Goal: Information Seeking & Learning: Check status

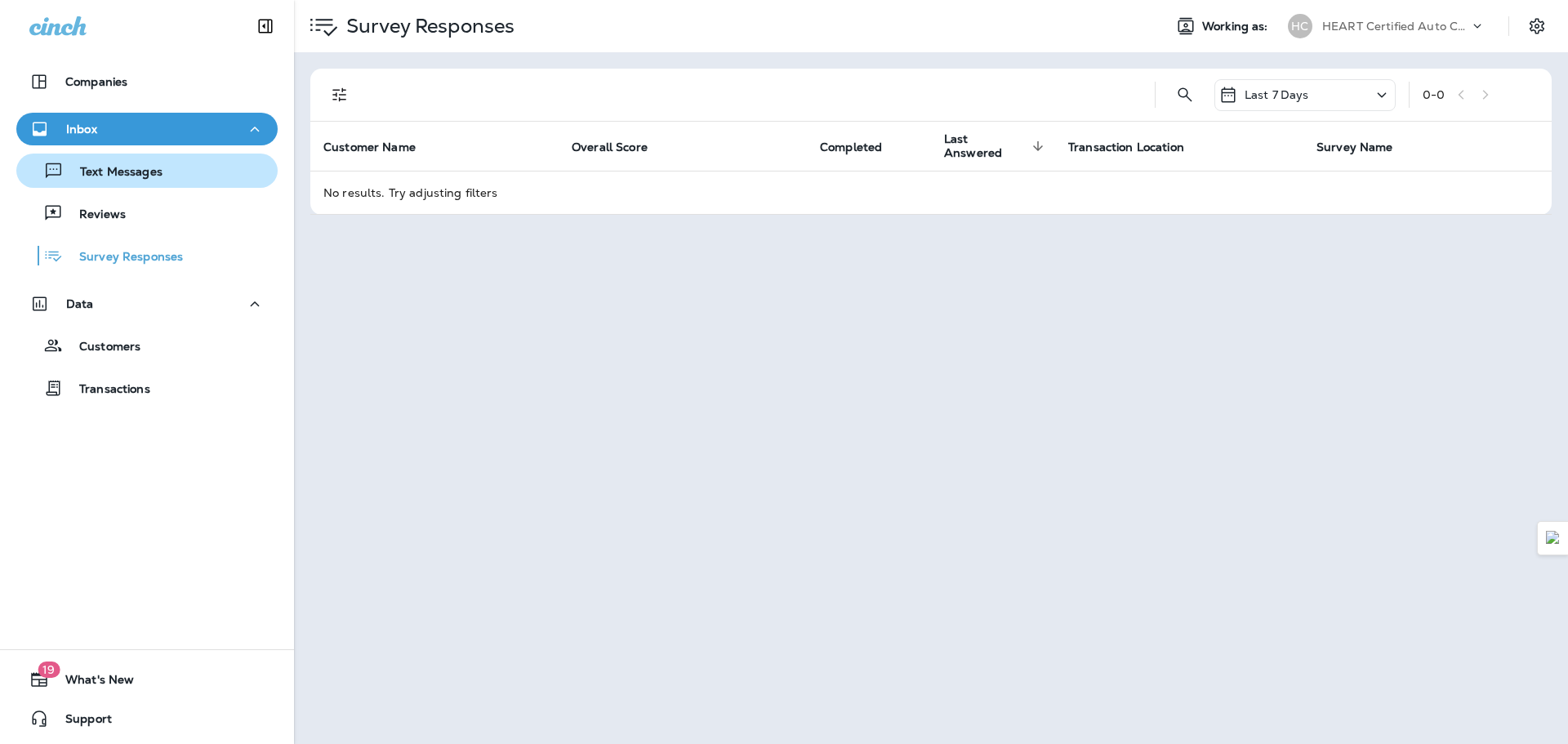
click at [145, 172] on p "Text Messages" at bounding box center [114, 172] width 99 height 15
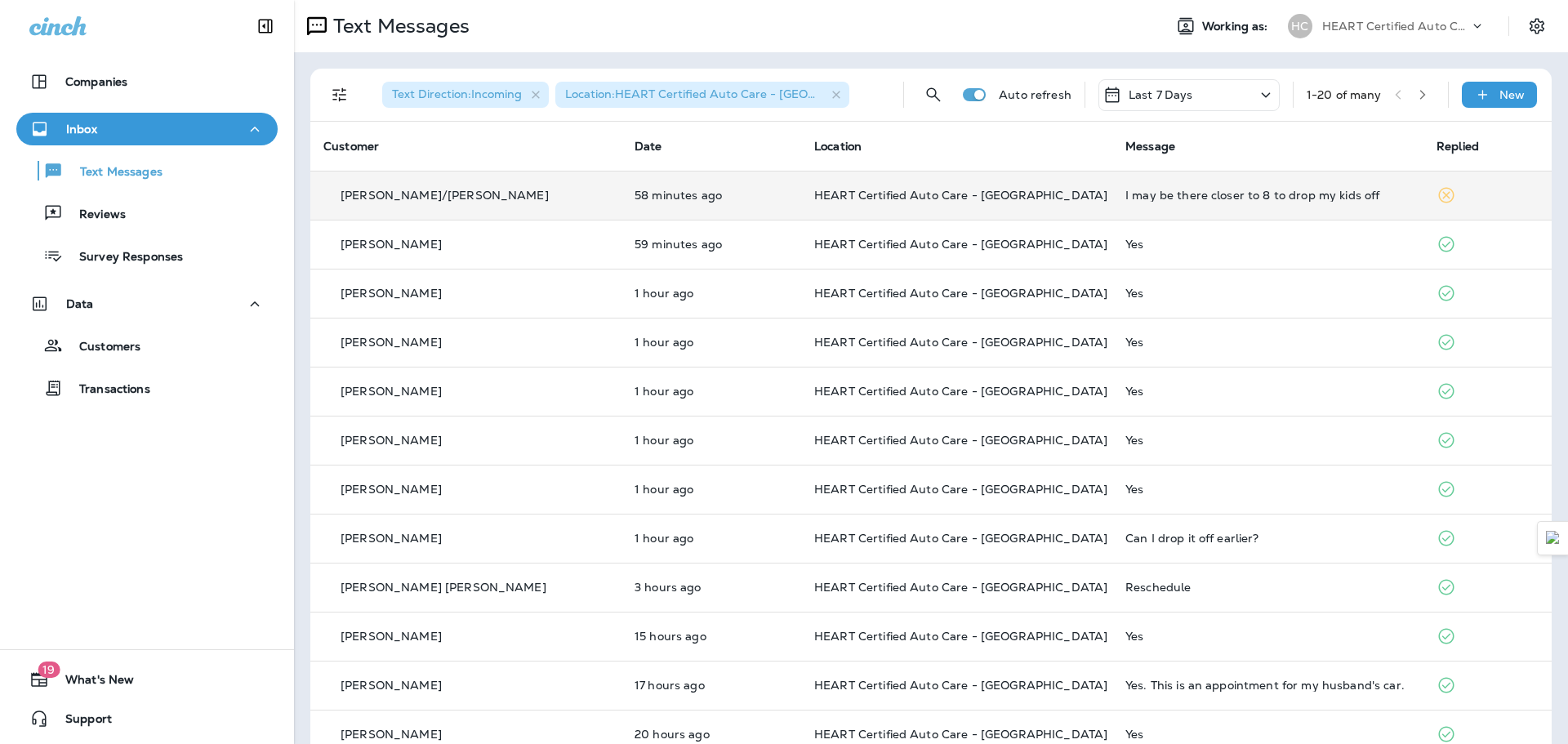
click at [1225, 192] on div "I may be there closer to 8 to drop my kids off" at bounding box center [1267, 195] width 285 height 13
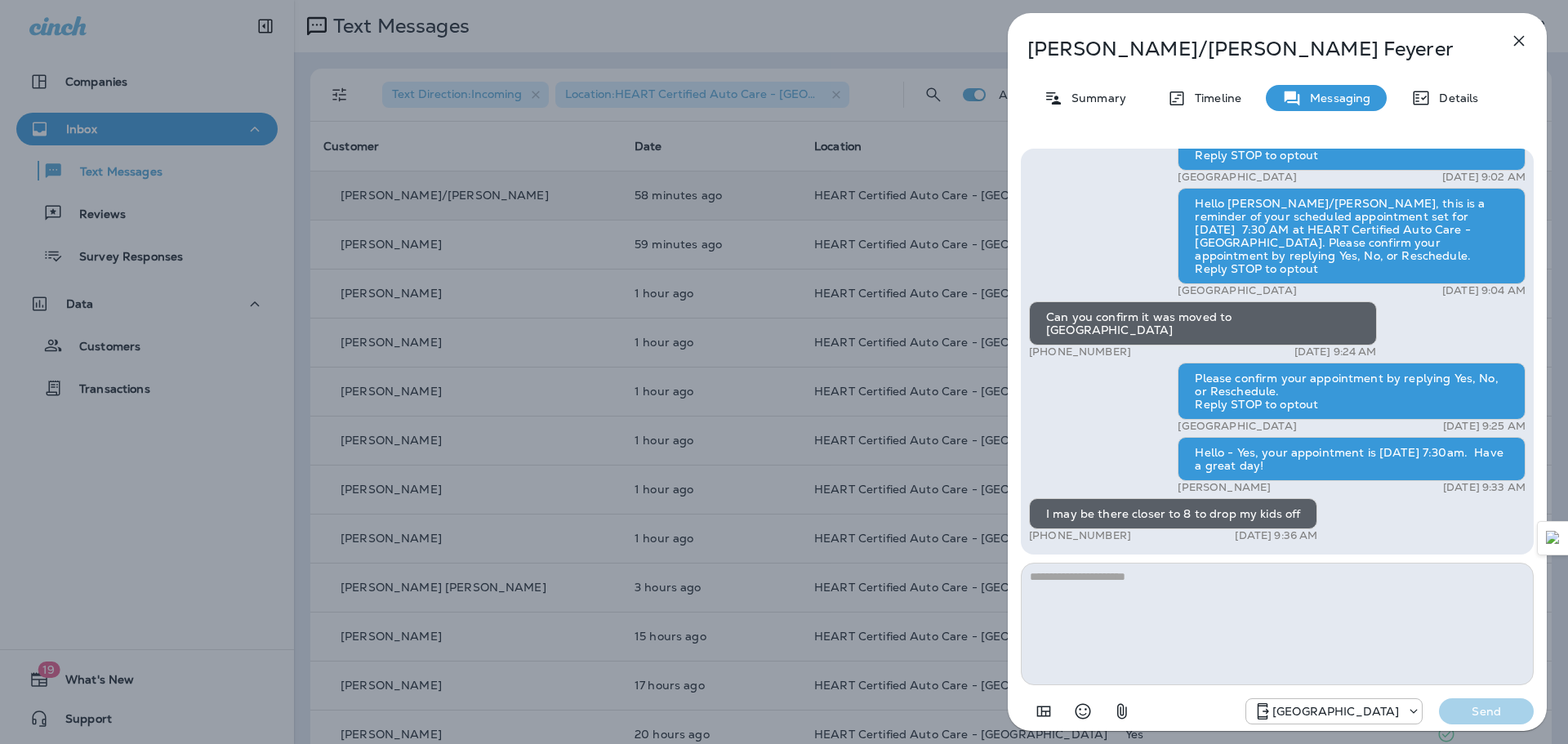
drag, startPoint x: 1303, startPoint y: 452, endPoint x: 1391, endPoint y: 466, distance: 89.1
click at [1391, 466] on div "Hello - Yes, your appointment is [DATE] 7:30am. Have a great day!" at bounding box center [1352, 459] width 348 height 44
drag, startPoint x: 1370, startPoint y: 464, endPoint x: 1286, endPoint y: 453, distance: 84.7
click at [1286, 453] on div "Hello - Yes, your appointment is [DATE] 7:30am. Have a great day!" at bounding box center [1352, 459] width 348 height 44
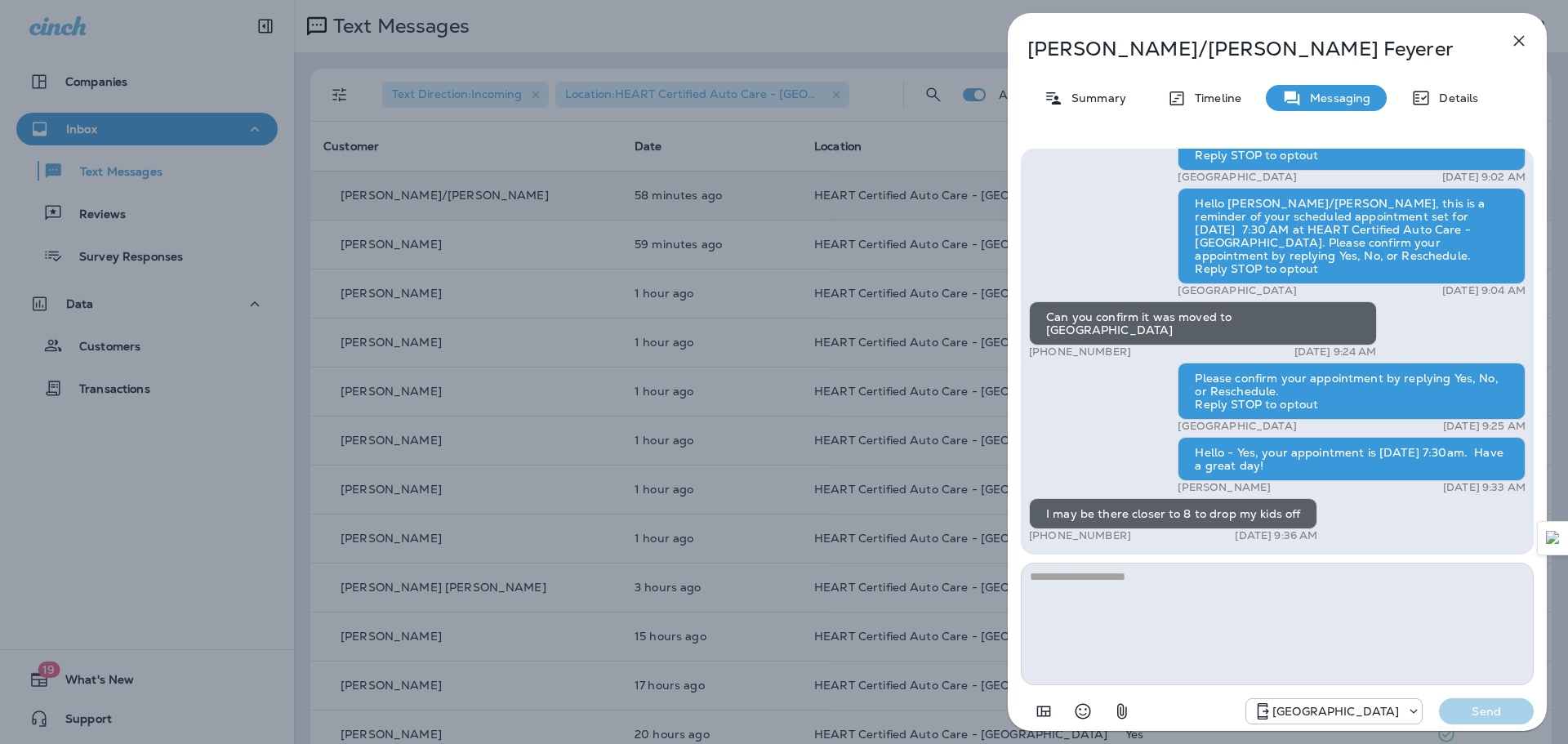
click at [1286, 453] on div "Hello - Yes, your appointment is [DATE] 7:30am. Have a great day!" at bounding box center [1352, 459] width 348 height 44
drag, startPoint x: 1286, startPoint y: 453, endPoint x: 1352, endPoint y: 467, distance: 67.5
click at [1352, 467] on div "Hello - Yes, your appointment is [DATE] 7:30am. Have a great day!" at bounding box center [1352, 459] width 348 height 44
drag, startPoint x: 1345, startPoint y: 466, endPoint x: 1275, endPoint y: 456, distance: 70.7
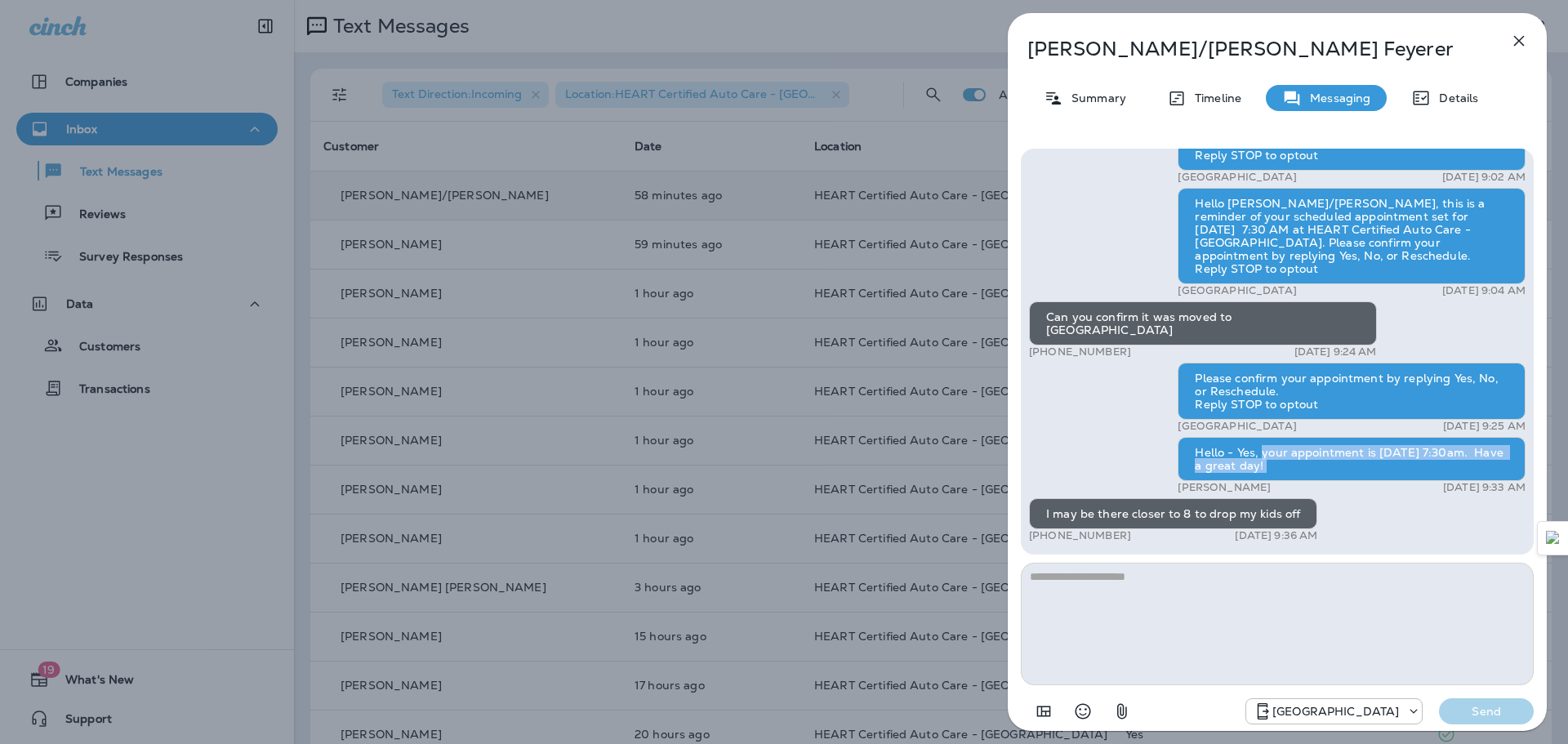
click at [1275, 456] on div "Hello - Yes, your appointment is [DATE] 7:30am. Have a great day!" at bounding box center [1352, 459] width 348 height 44
click at [1507, 46] on button "button" at bounding box center [1518, 40] width 33 height 33
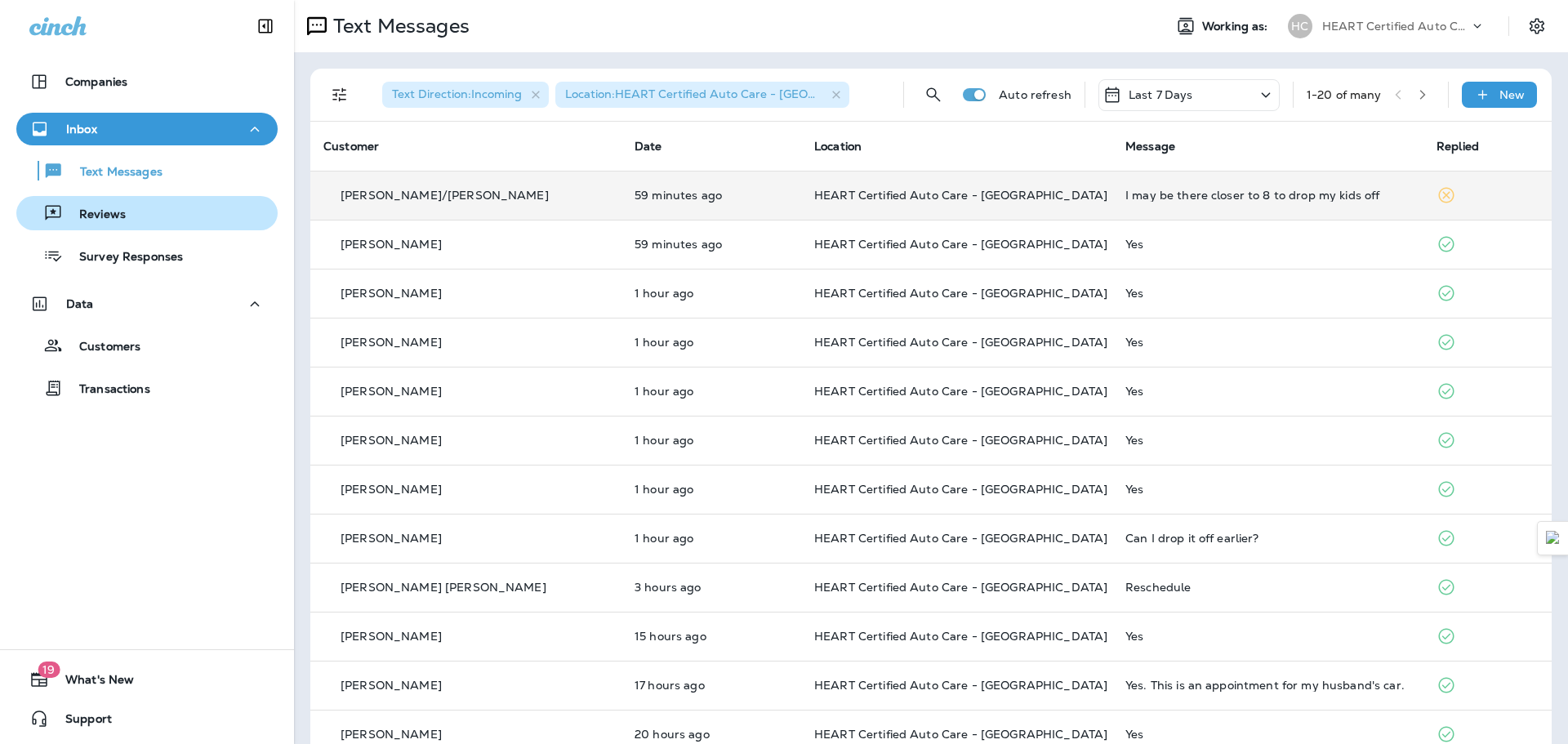
click at [137, 213] on div "Reviews" at bounding box center [146, 213] width 248 height 24
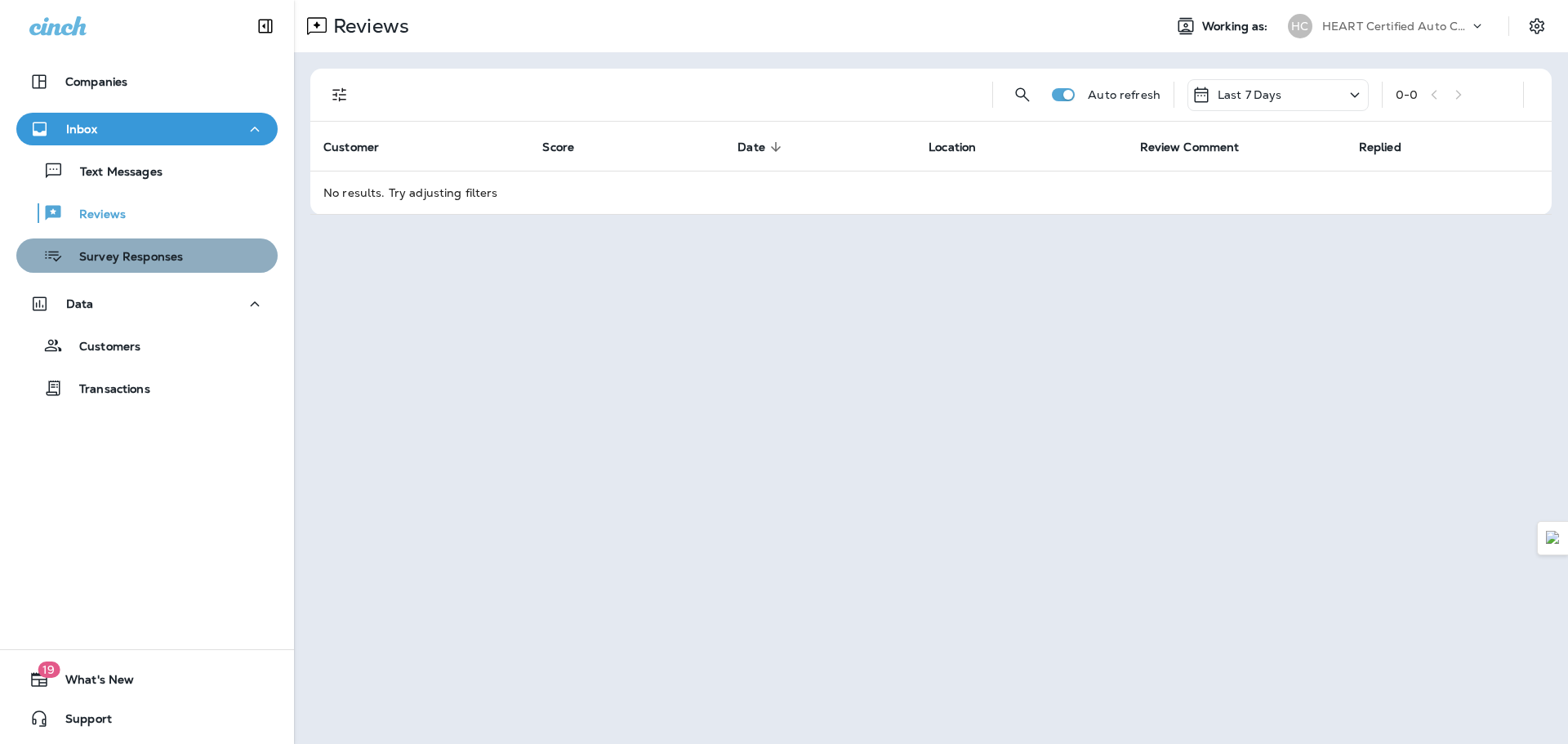
click at [165, 251] on p "Survey Responses" at bounding box center [123, 257] width 120 height 15
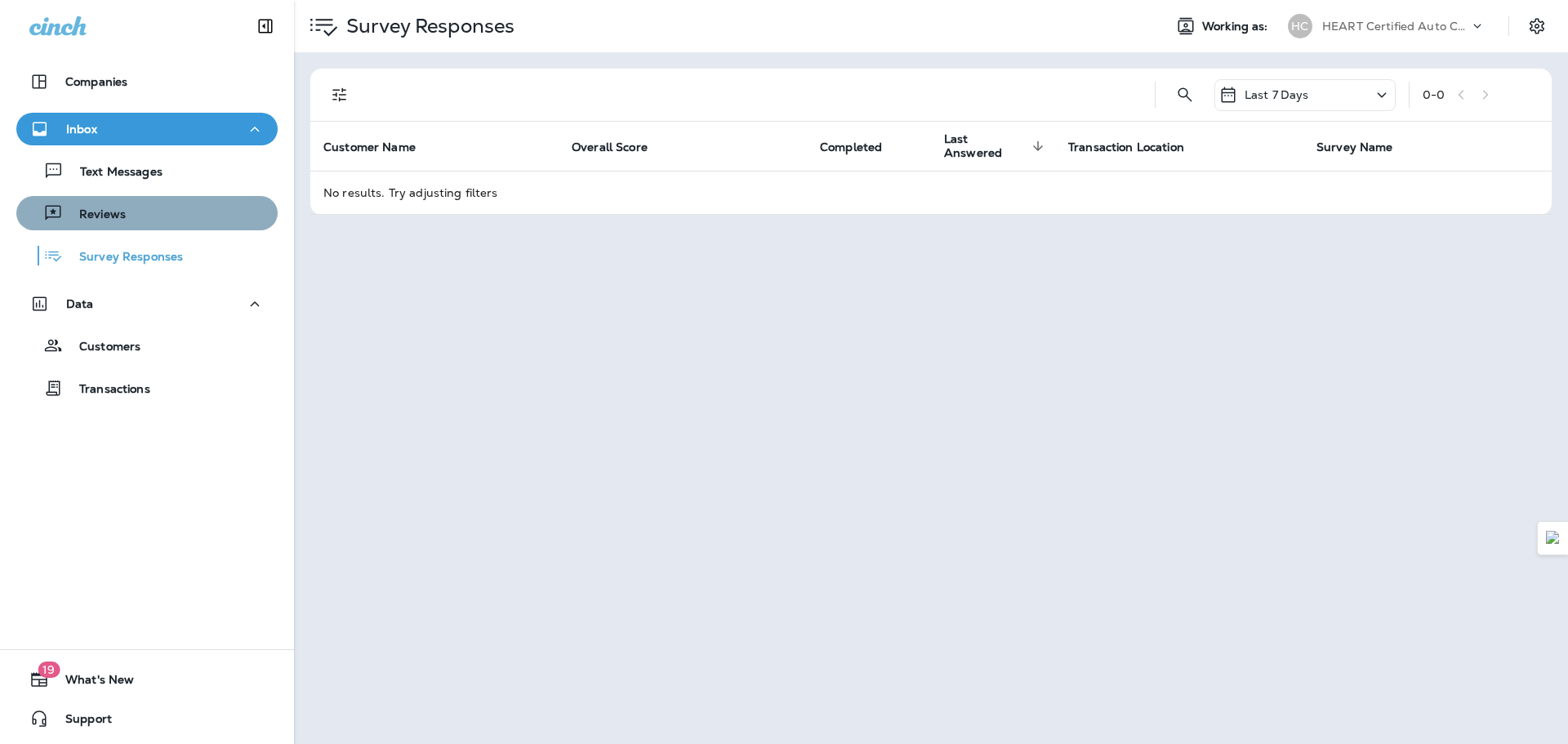
click at [166, 228] on button "Reviews" at bounding box center [146, 213] width 261 height 34
